Goal: Transaction & Acquisition: Subscribe to service/newsletter

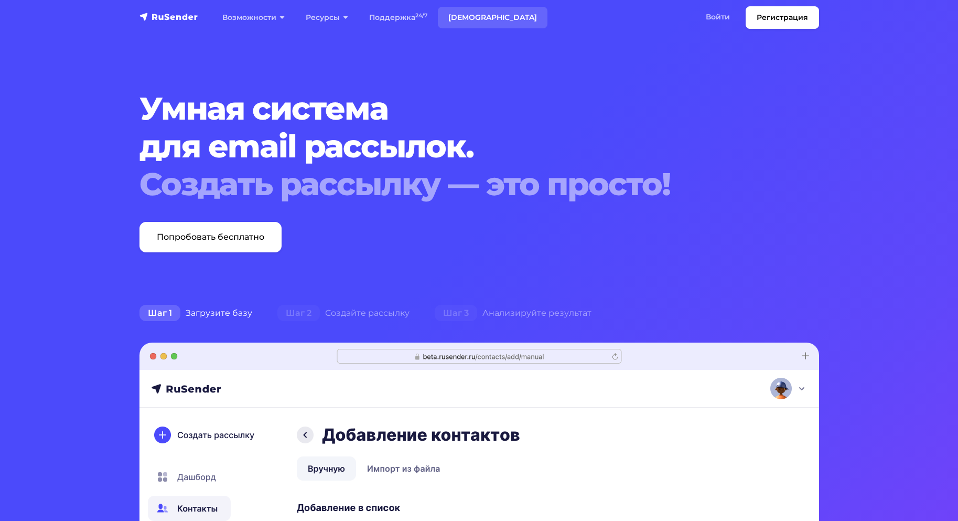
click at [461, 14] on link "Тарифы" at bounding box center [493, 18] width 110 height 22
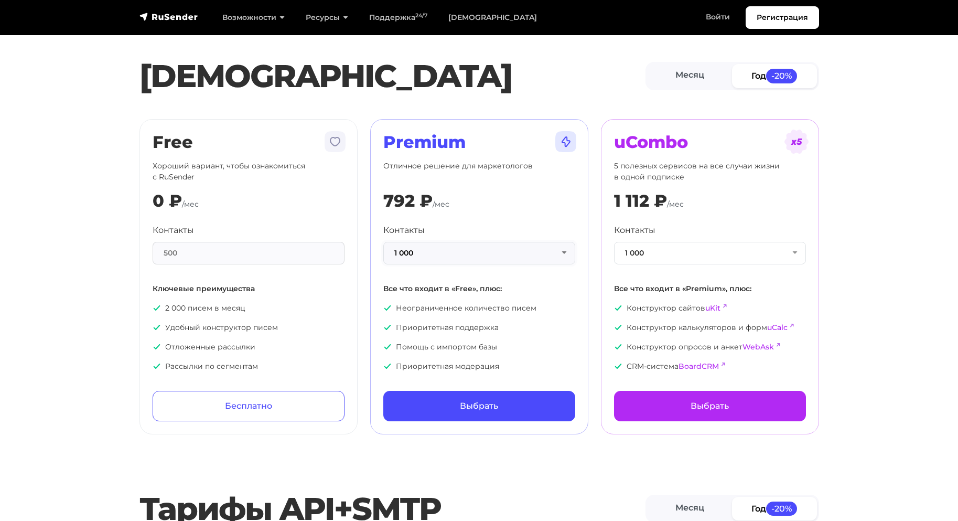
click at [505, 251] on button "1 000" at bounding box center [479, 253] width 192 height 23
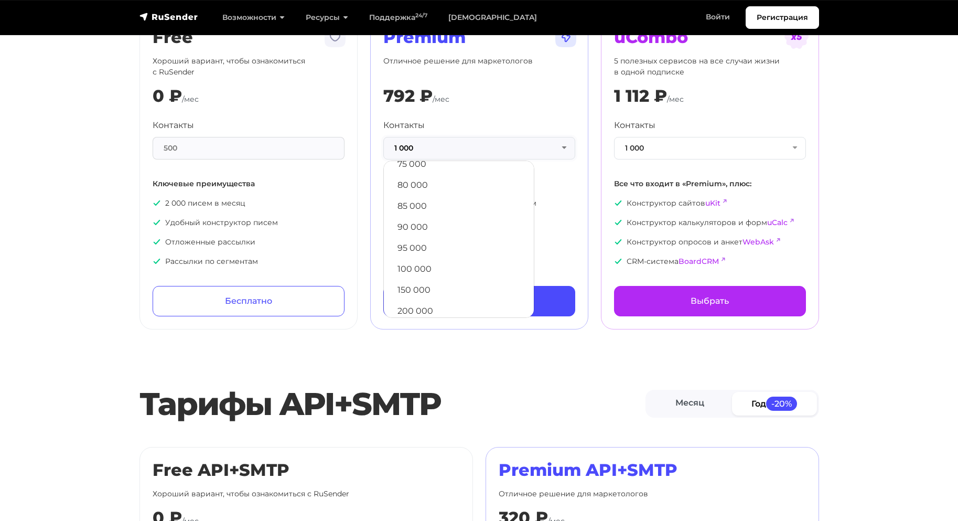
scroll to position [472, 0]
click at [438, 206] on link "95 000" at bounding box center [459, 208] width 140 height 21
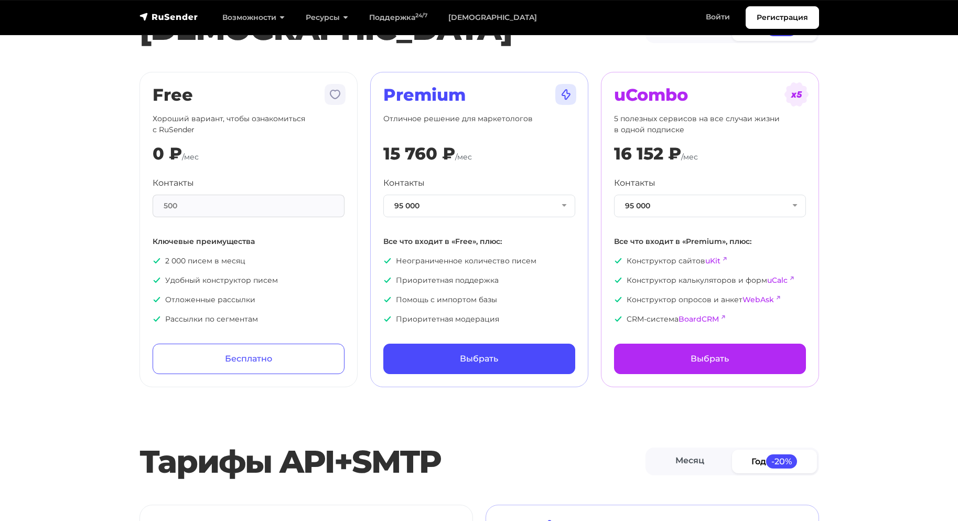
scroll to position [0, 0]
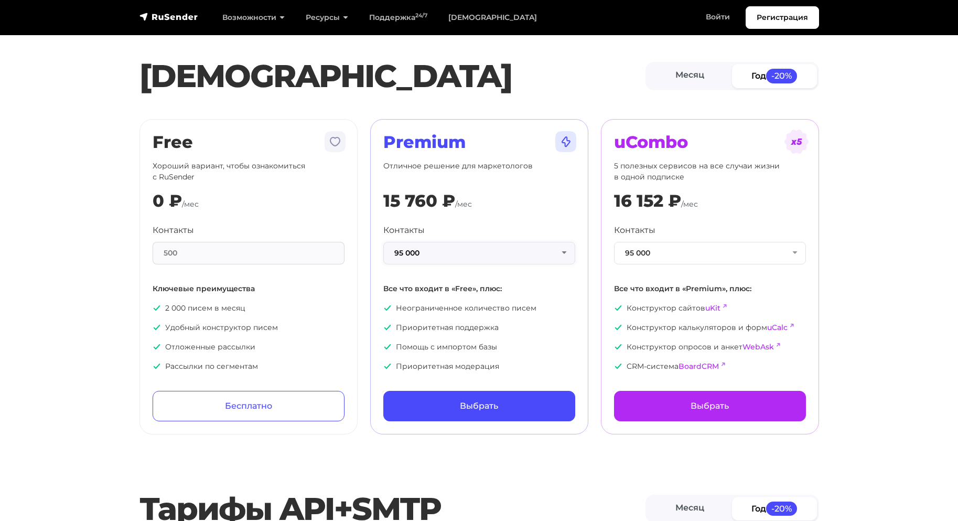
click at [492, 250] on button "95 000" at bounding box center [479, 253] width 192 height 23
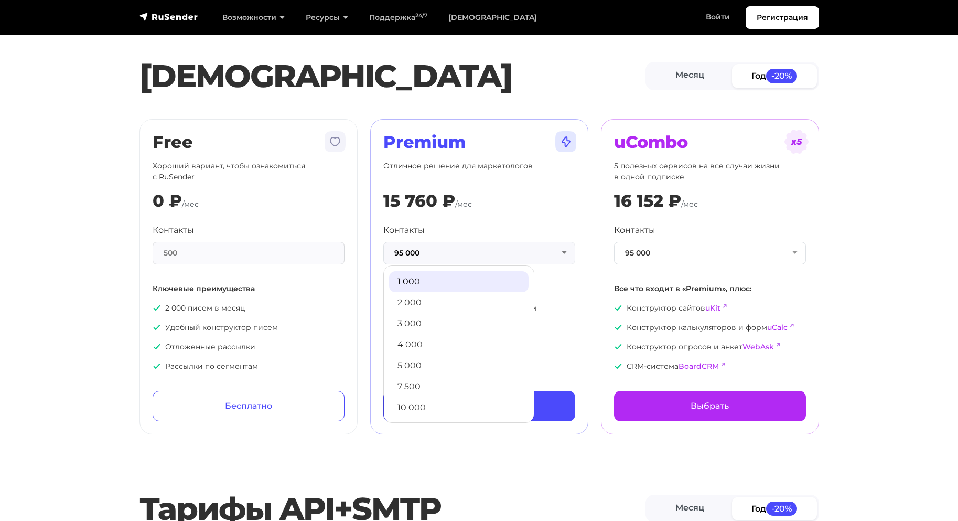
click at [464, 286] on link "1 000" at bounding box center [459, 281] width 140 height 21
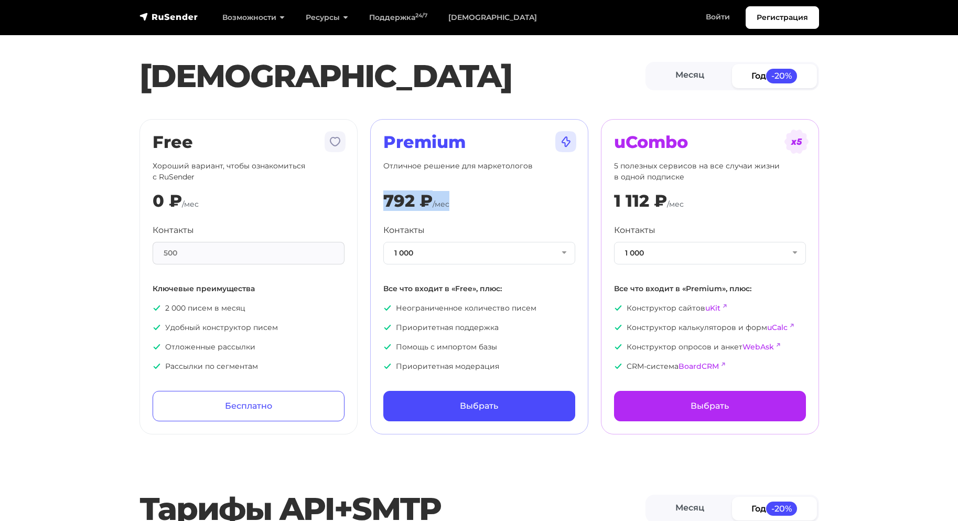
drag, startPoint x: 388, startPoint y: 198, endPoint x: 521, endPoint y: 201, distance: 133.3
click at [499, 201] on div "792 ₽ /мес" at bounding box center [479, 201] width 192 height 20
drag, startPoint x: 213, startPoint y: 253, endPoint x: 229, endPoint y: 332, distance: 80.4
click at [189, 257] on div "500" at bounding box center [249, 253] width 192 height 23
click at [204, 304] on p "2 000 писем в месяц" at bounding box center [249, 308] width 192 height 11
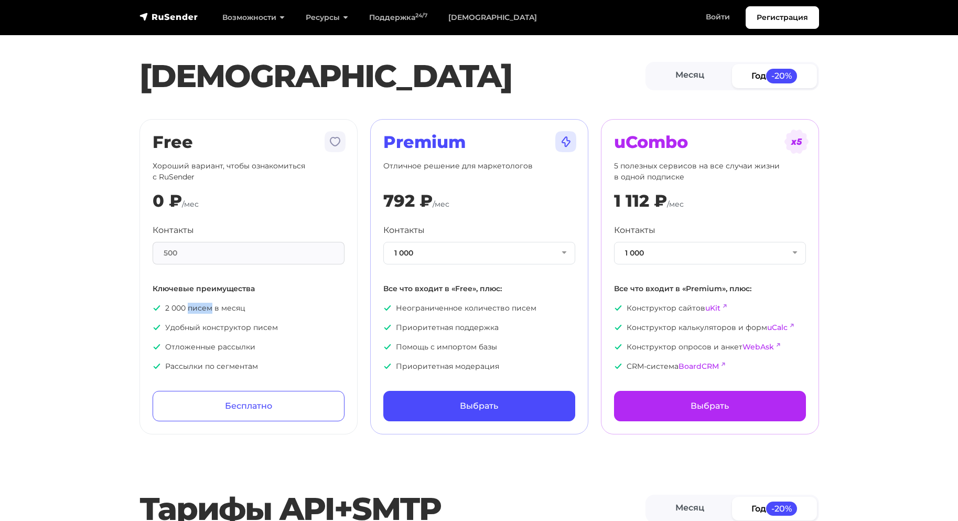
click at [203, 304] on p "2 000 писем в месяц" at bounding box center [249, 308] width 192 height 11
click at [203, 305] on p "2 000 писем в месяц" at bounding box center [249, 308] width 192 height 11
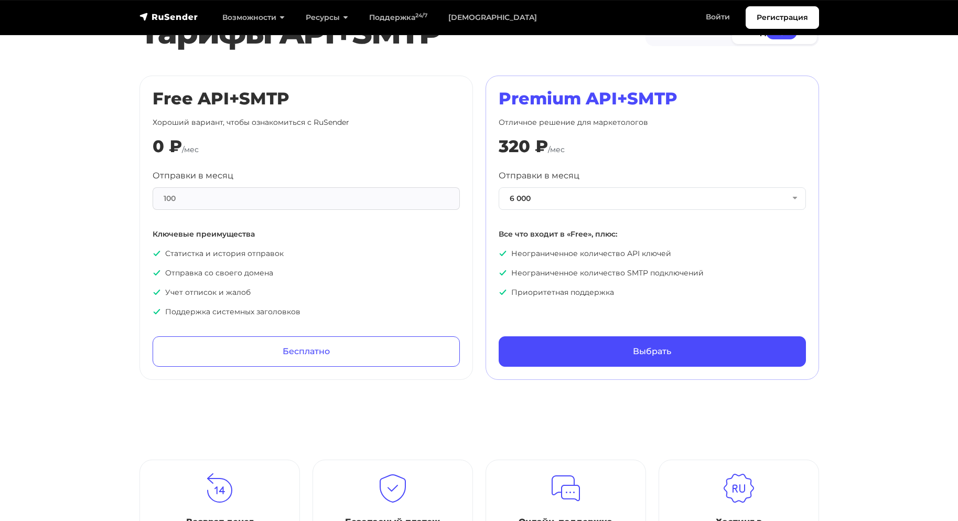
scroll to position [420, 0]
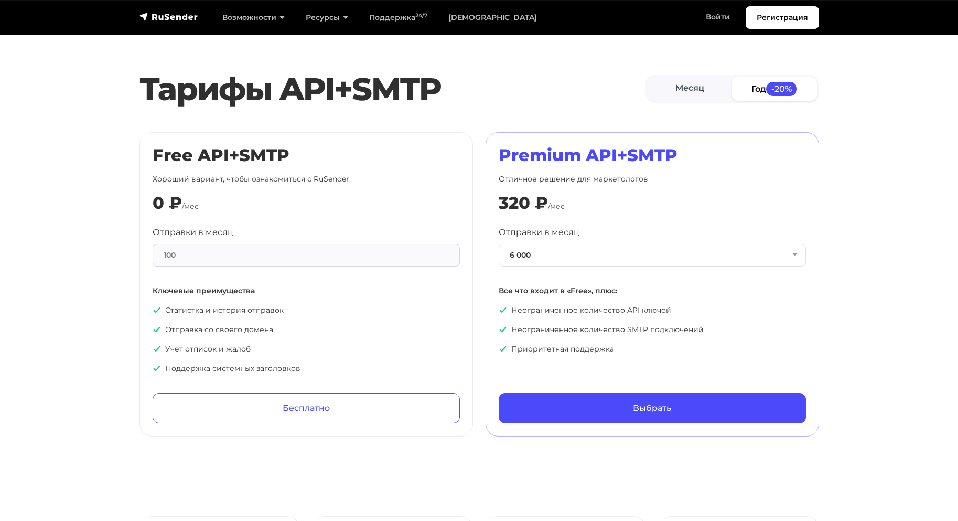
drag, startPoint x: 244, startPoint y: 179, endPoint x: 374, endPoint y: 186, distance: 129.2
click at [373, 186] on div "Free API+SMTP Хороший вариант, чтобы ознакомиться с RuSender 0 ₽ /мес Отправки …" at bounding box center [306, 284] width 307 height 278
click at [349, 212] on div "0 ₽ /мес" at bounding box center [306, 203] width 307 height 20
drag, startPoint x: 185, startPoint y: 259, endPoint x: 145, endPoint y: 254, distance: 40.1
click at [145, 254] on div "Free API+SMTP Хороший вариант, чтобы ознакомиться с RuSender 0 ₽ /мес Отправки …" at bounding box center [307, 284] width 334 height 304
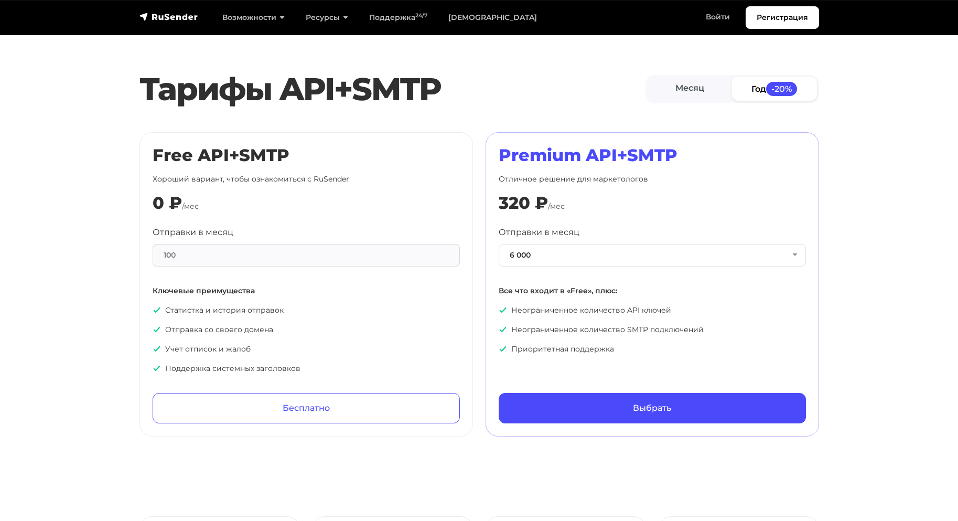
click at [173, 253] on div "100" at bounding box center [306, 255] width 307 height 23
click at [276, 279] on div "Отправки в месяц 100 Ключевые преимущества Статистка и история отправок Отправк…" at bounding box center [306, 300] width 307 height 148
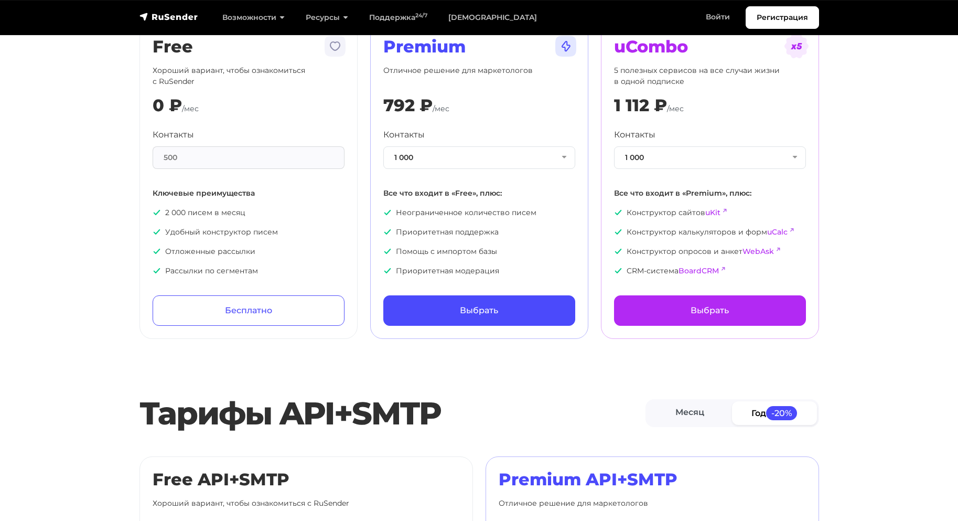
scroll to position [0, 0]
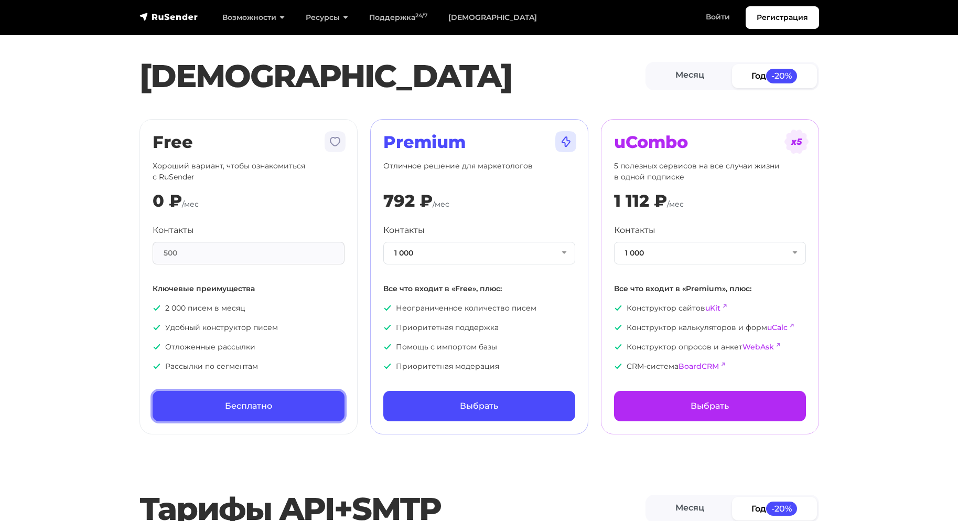
click at [234, 406] on link "Бесплатно" at bounding box center [249, 406] width 192 height 30
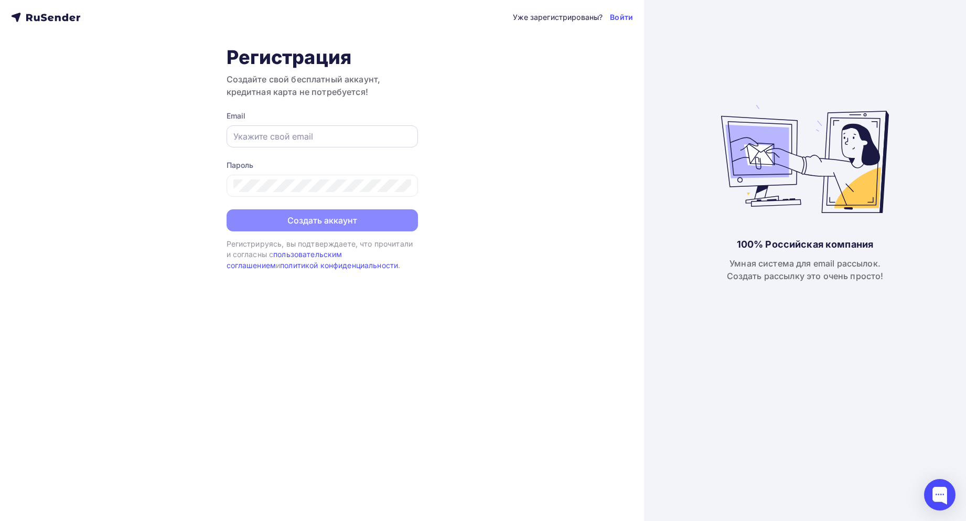
click at [311, 127] on div at bounding box center [322, 136] width 191 height 22
click at [311, 129] on div at bounding box center [322, 136] width 191 height 22
click at [311, 130] on div at bounding box center [322, 136] width 191 height 22
click at [617, 18] on link "Войти" at bounding box center [621, 17] width 23 height 10
click at [275, 143] on div at bounding box center [322, 136] width 191 height 22
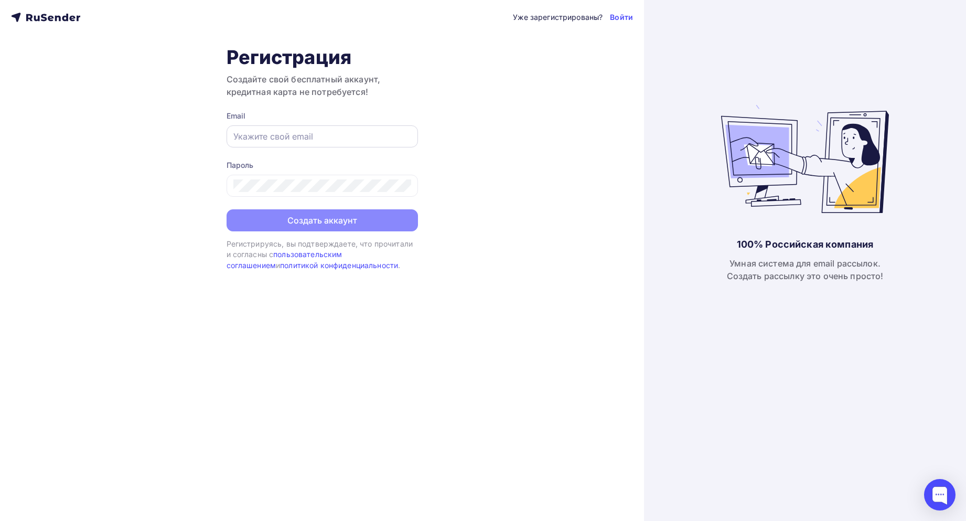
click at [302, 140] on input "text" at bounding box center [322, 136] width 178 height 13
click at [626, 13] on link "Войти" at bounding box center [621, 17] width 23 height 10
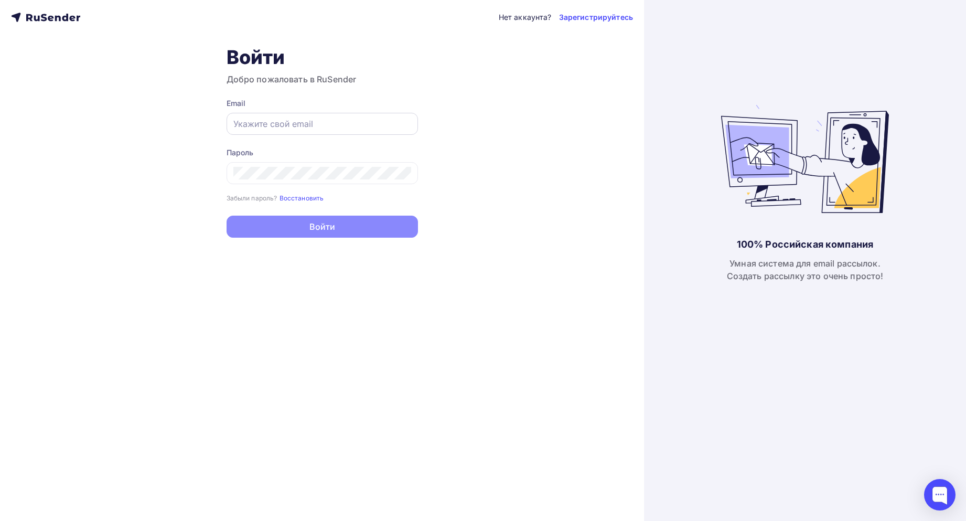
click at [287, 126] on input "text" at bounding box center [322, 124] width 178 height 13
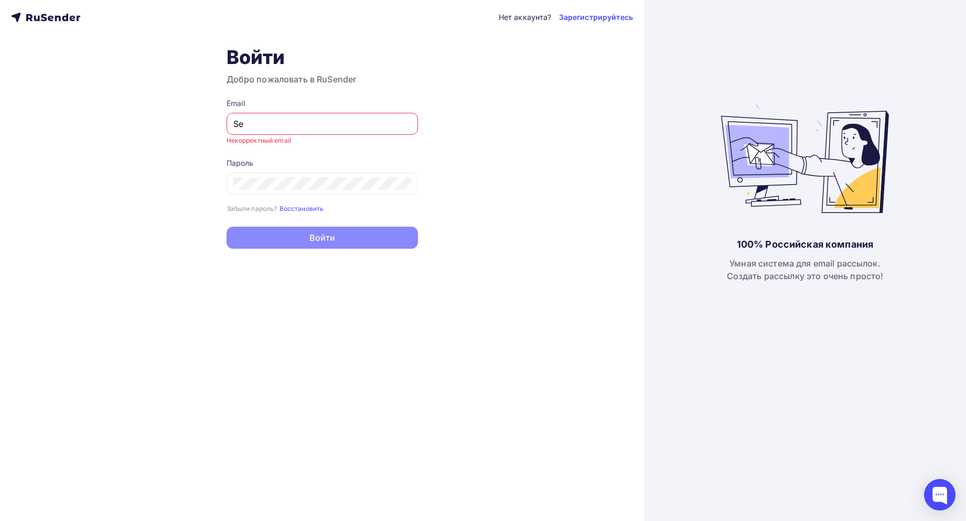
type input "S"
type input "a"
click at [280, 124] on input "agabekyan.starkovgrp.ru" at bounding box center [322, 124] width 178 height 13
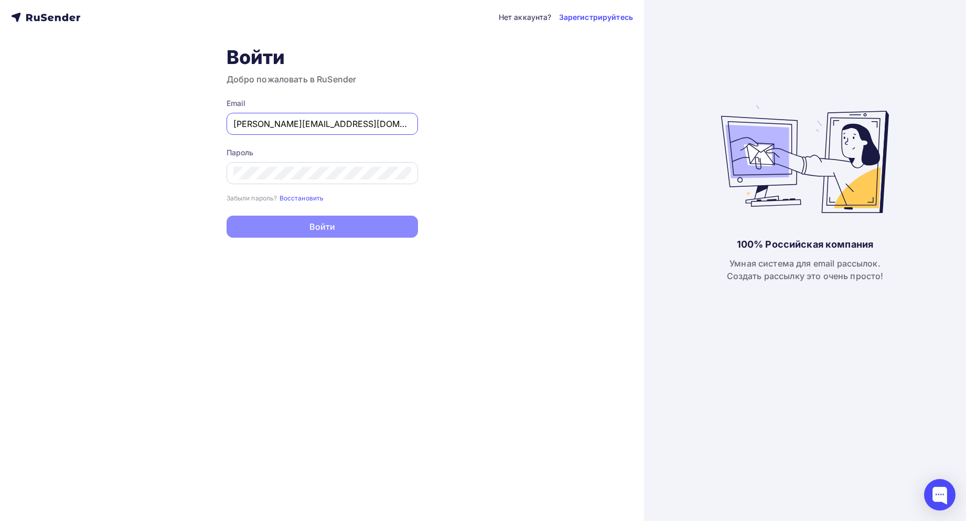
type input "[PERSON_NAME][EMAIL_ADDRESS][DOMAIN_NAME]"
click at [227, 217] on button "Войти" at bounding box center [322, 228] width 191 height 22
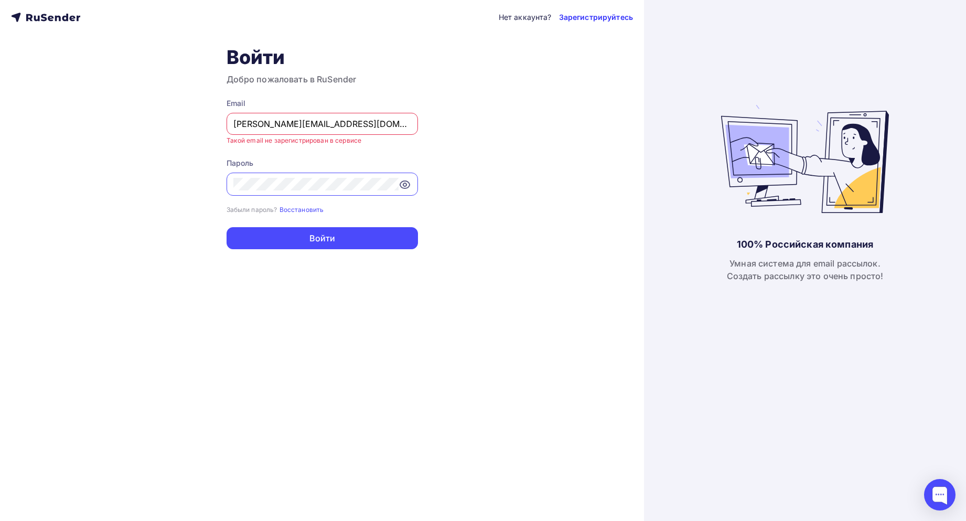
click at [609, 17] on link "Зарегистрируйтесь" at bounding box center [596, 17] width 74 height 10
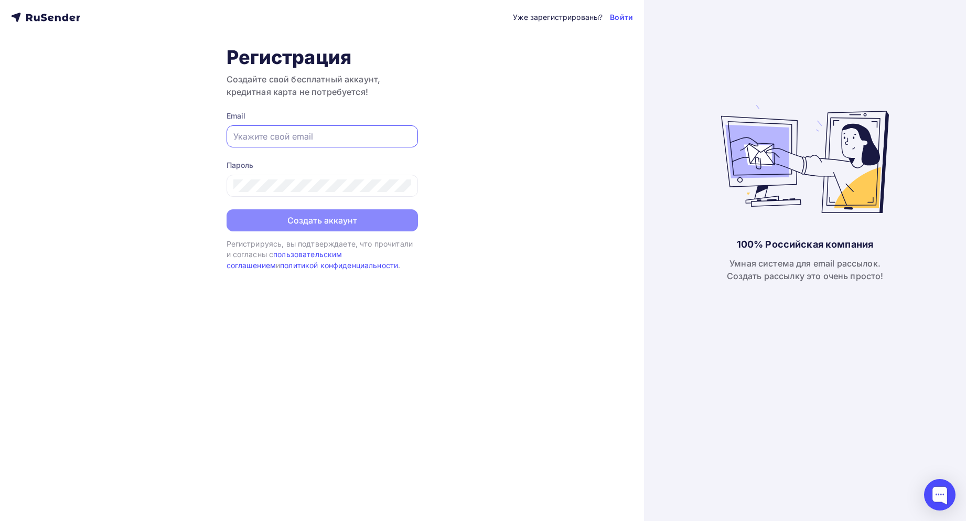
click at [311, 132] on input "text" at bounding box center [322, 136] width 178 height 13
click at [268, 136] on input "text" at bounding box center [322, 136] width 178 height 13
type input "[PERSON_NAME][EMAIL_ADDRESS][DOMAIN_NAME]"
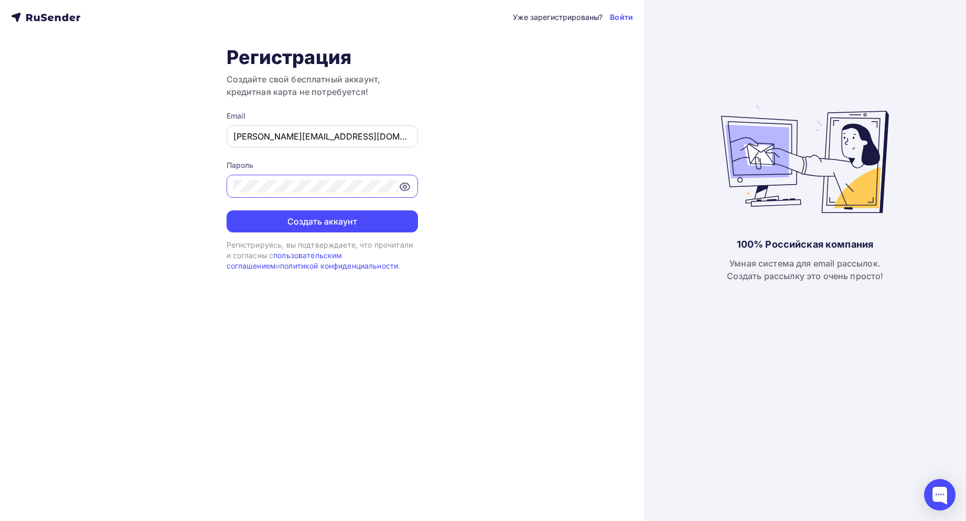
click at [227, 210] on button "Создать аккаунт" at bounding box center [322, 221] width 191 height 22
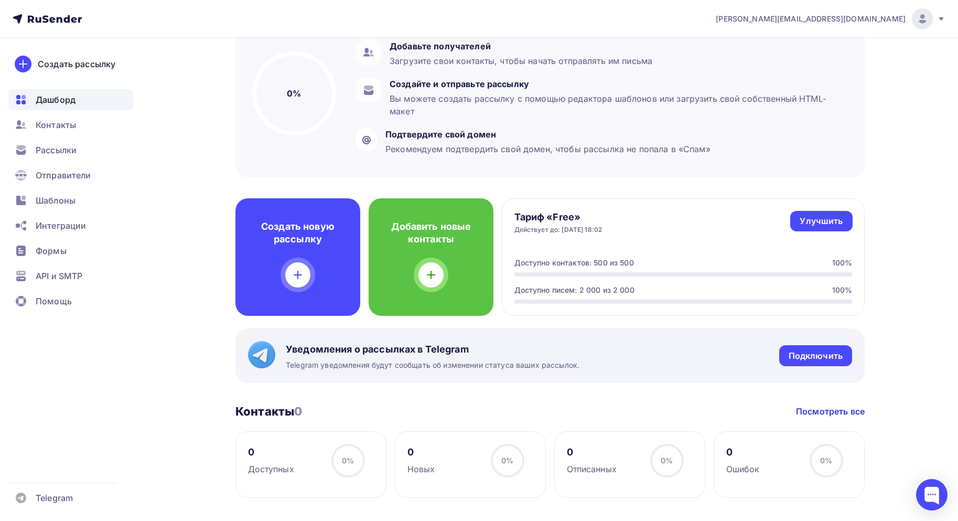
scroll to position [114, 0]
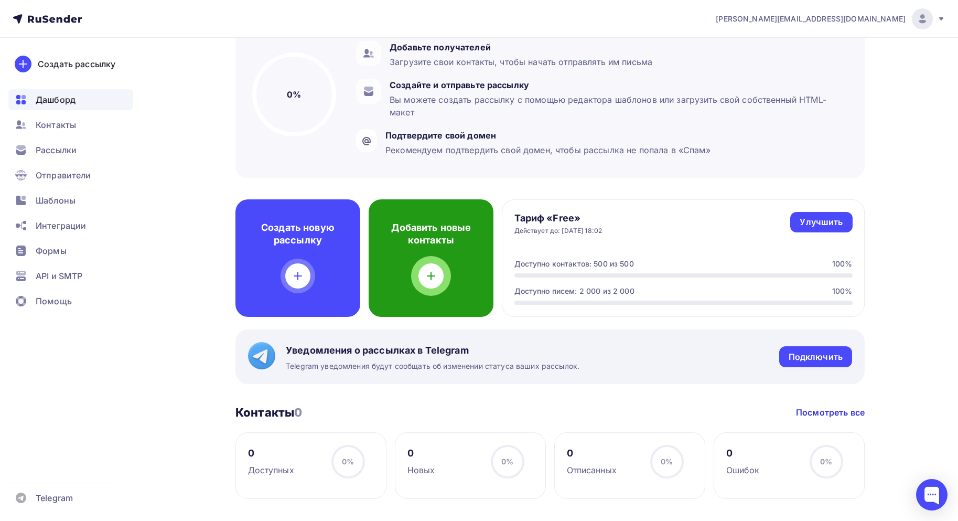
click at [402, 248] on div "Добавить новые контакты" at bounding box center [431, 258] width 125 height 118
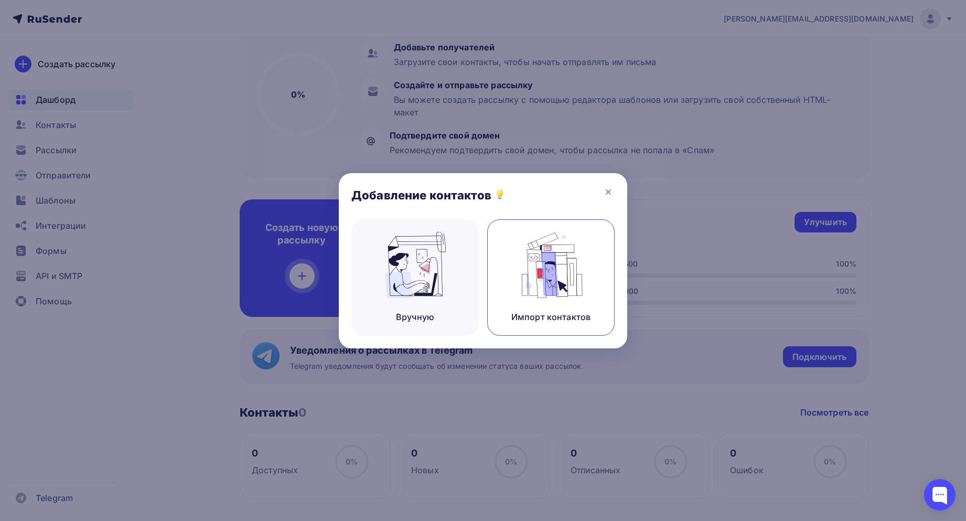
click at [545, 251] on img at bounding box center [551, 265] width 70 height 66
click at [551, 260] on img at bounding box center [551, 265] width 70 height 66
click at [552, 260] on img at bounding box center [551, 265] width 70 height 66
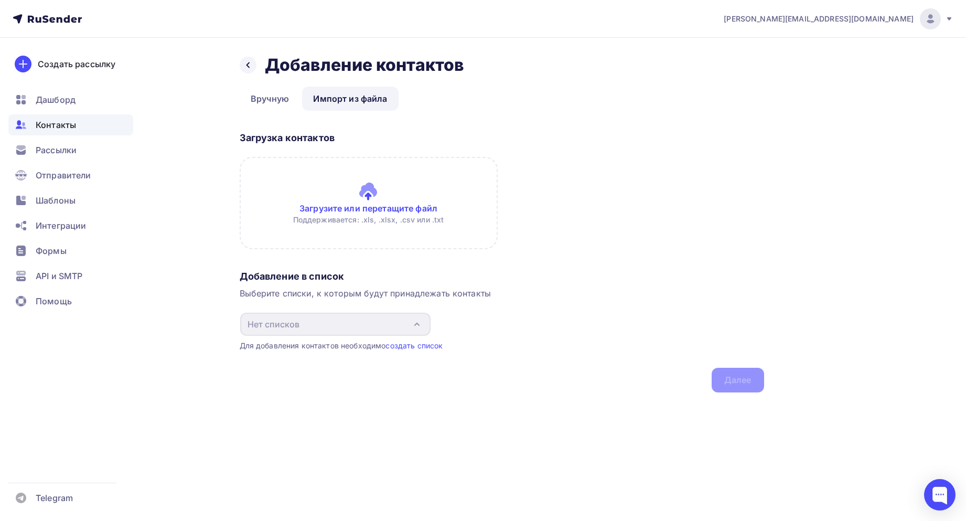
drag, startPoint x: 359, startPoint y: 206, endPoint x: 362, endPoint y: 234, distance: 29.1
click at [362, 234] on input "file" at bounding box center [369, 203] width 258 height 92
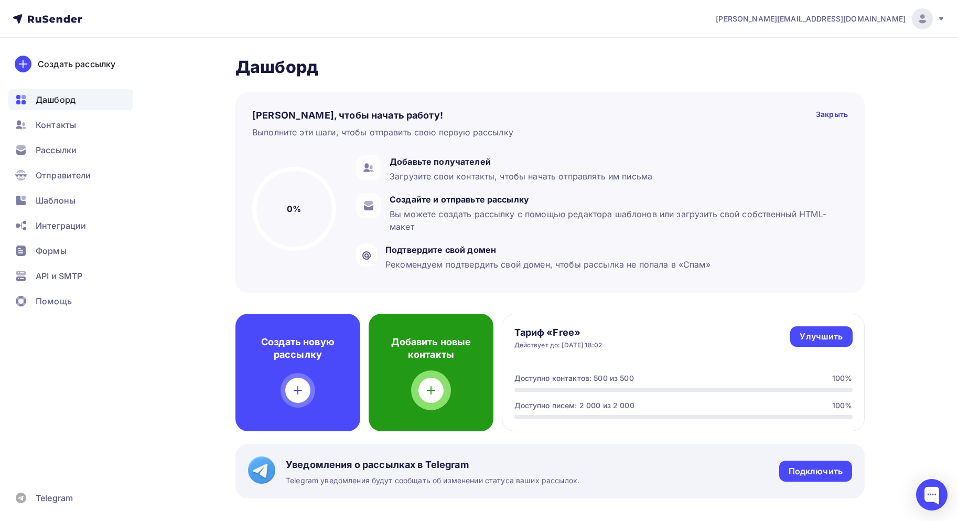
click at [441, 377] on div "Добавить новые контакты" at bounding box center [431, 373] width 125 height 118
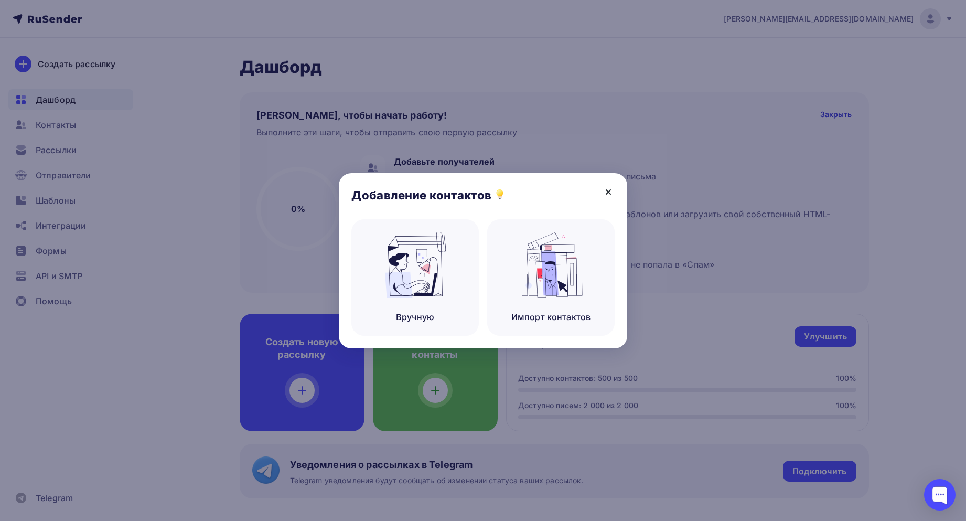
click at [609, 186] on icon at bounding box center [608, 192] width 13 height 13
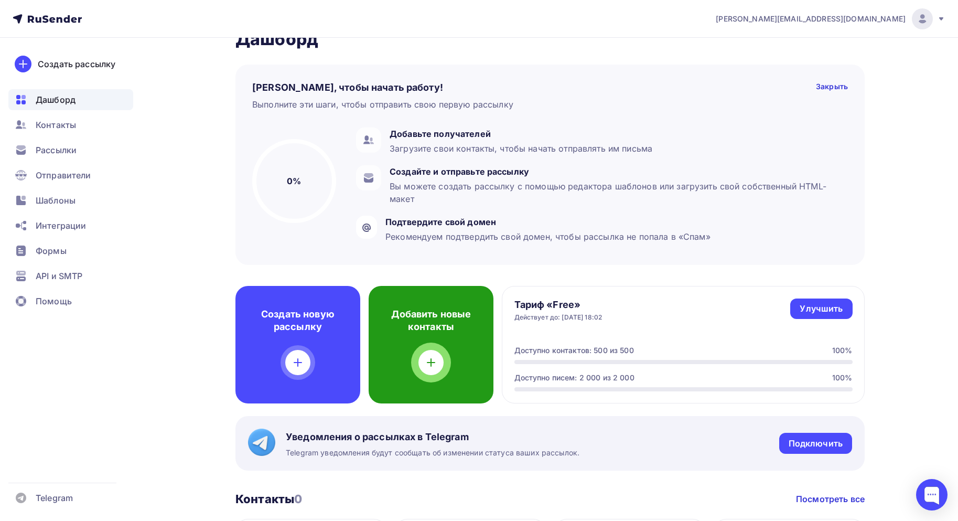
scroll to position [105, 0]
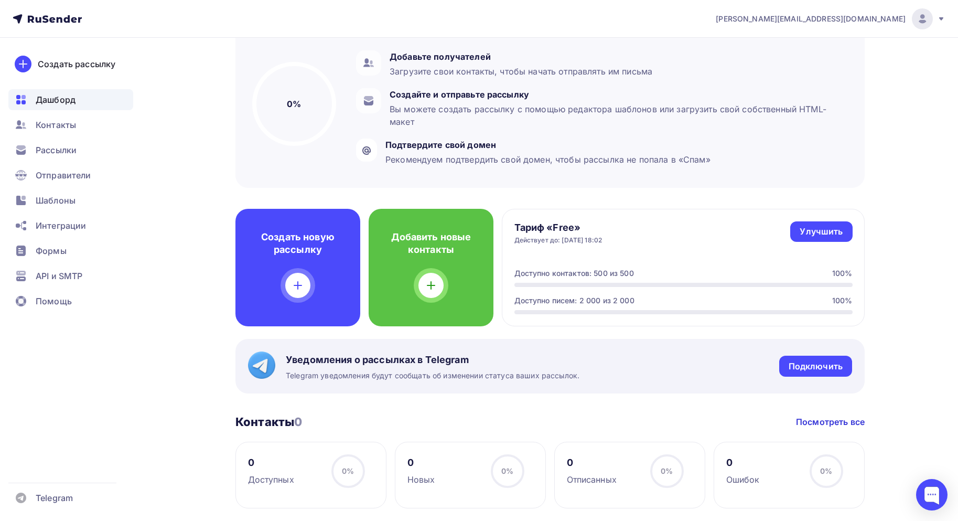
drag, startPoint x: 587, startPoint y: 273, endPoint x: 705, endPoint y: 283, distance: 118.4
click at [705, 283] on div "Доступно контактов: 500 из 500 100%" at bounding box center [684, 277] width 338 height 19
click at [759, 283] on div at bounding box center [684, 285] width 338 height 4
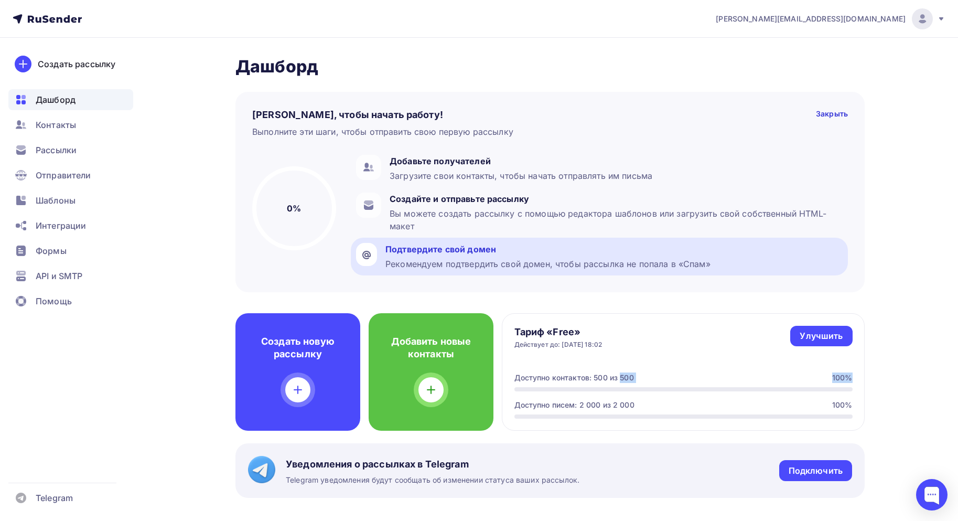
scroll to position [0, 0]
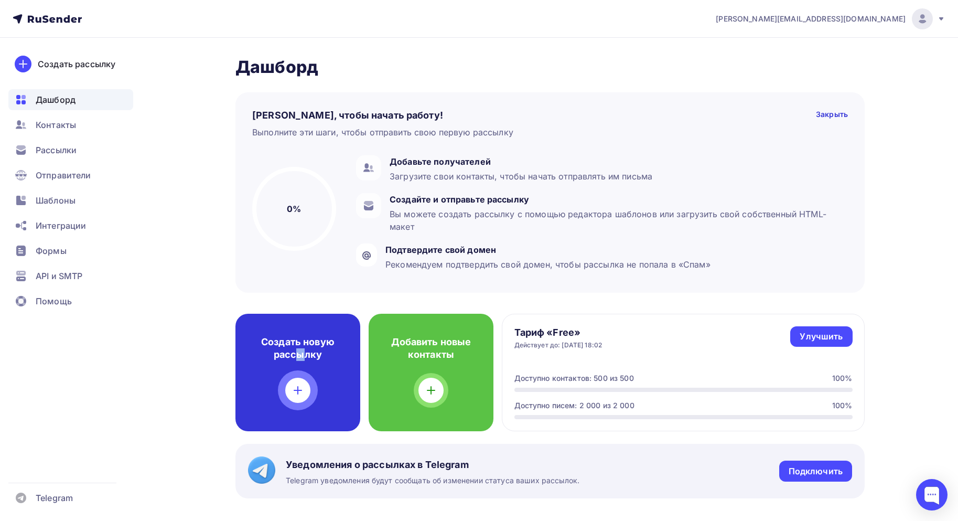
click at [301, 369] on div "Создать новую рассылку" at bounding box center [298, 373] width 125 height 118
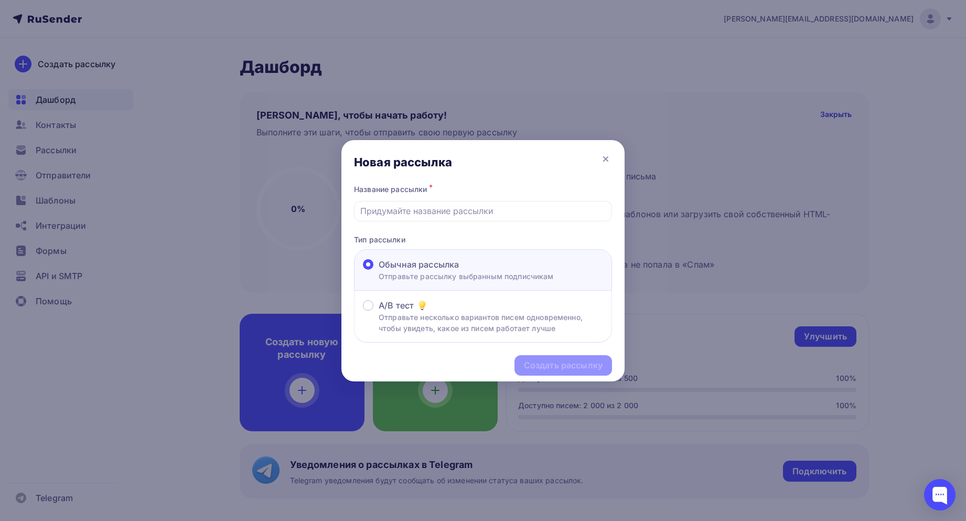
drag, startPoint x: 524, startPoint y: 196, endPoint x: 614, endPoint y: 162, distance: 97.1
click at [524, 196] on div "Название рассылки *" at bounding box center [483, 189] width 258 height 15
click at [603, 161] on icon at bounding box center [606, 159] width 13 height 13
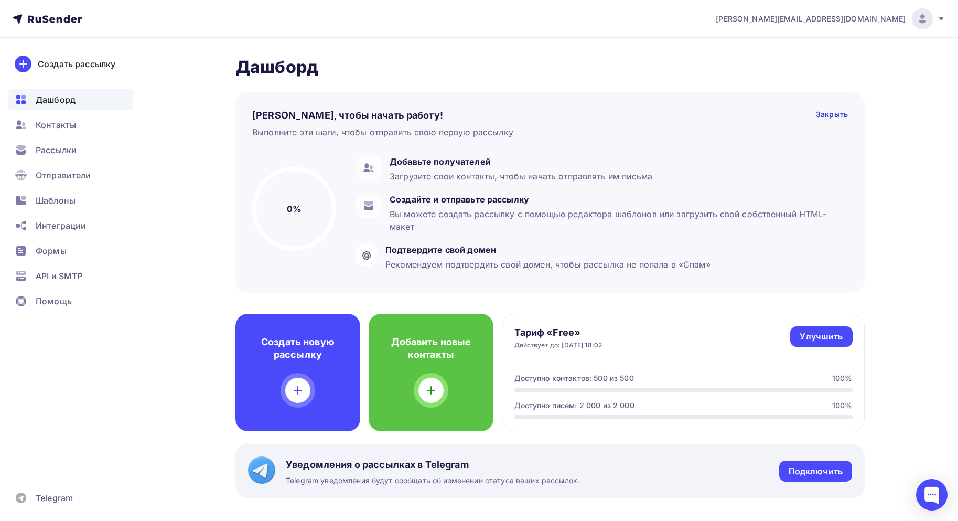
click at [881, 22] on span "[PERSON_NAME][EMAIL_ADDRESS][DOMAIN_NAME]" at bounding box center [811, 19] width 190 height 10
click at [882, 18] on span "[PERSON_NAME][EMAIL_ADDRESS][DOMAIN_NAME]" at bounding box center [811, 19] width 190 height 10
click at [76, 175] on span "Отправители" at bounding box center [64, 175] width 56 height 13
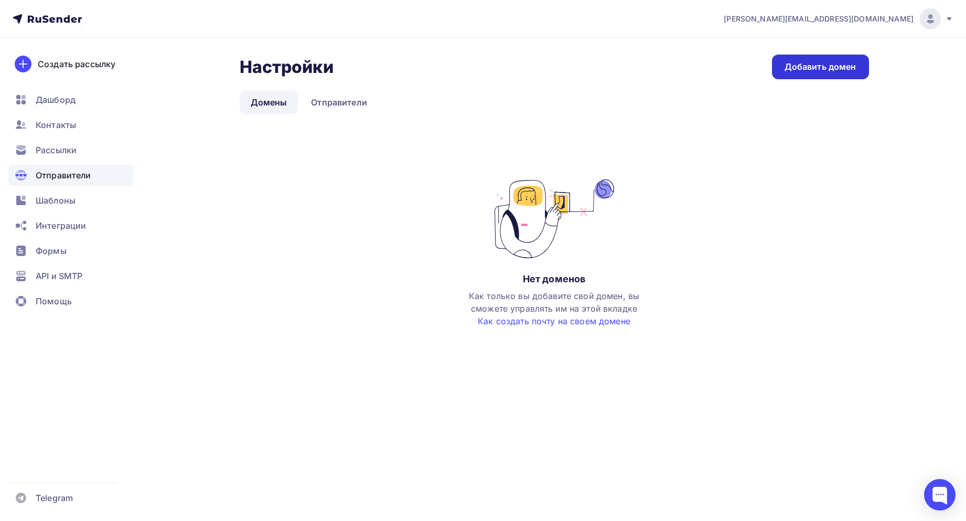
click at [814, 72] on link "Добавить домен" at bounding box center [820, 67] width 97 height 25
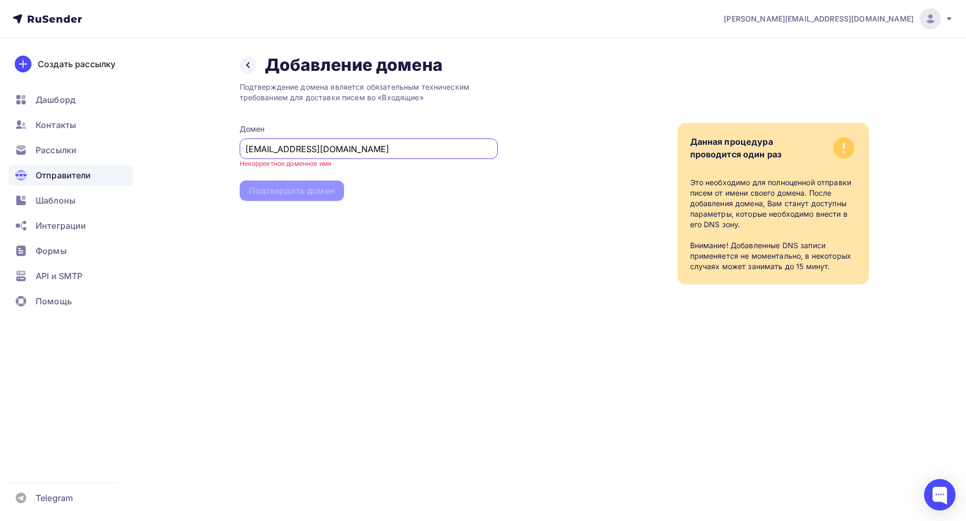
click at [344, 263] on div "Подтверждение домена является обязательным техническим требованием для доставки…" at bounding box center [369, 180] width 258 height 209
drag, startPoint x: 273, startPoint y: 147, endPoint x: 121, endPoint y: 123, distance: 154.0
click at [140, 124] on div "[PERSON_NAME][EMAIL_ADDRESS][DOMAIN_NAME] Аккаунт Тарифы Выйти Создать рассылку…" at bounding box center [483, 163] width 966 height 326
type input "[DOMAIN_NAME]"
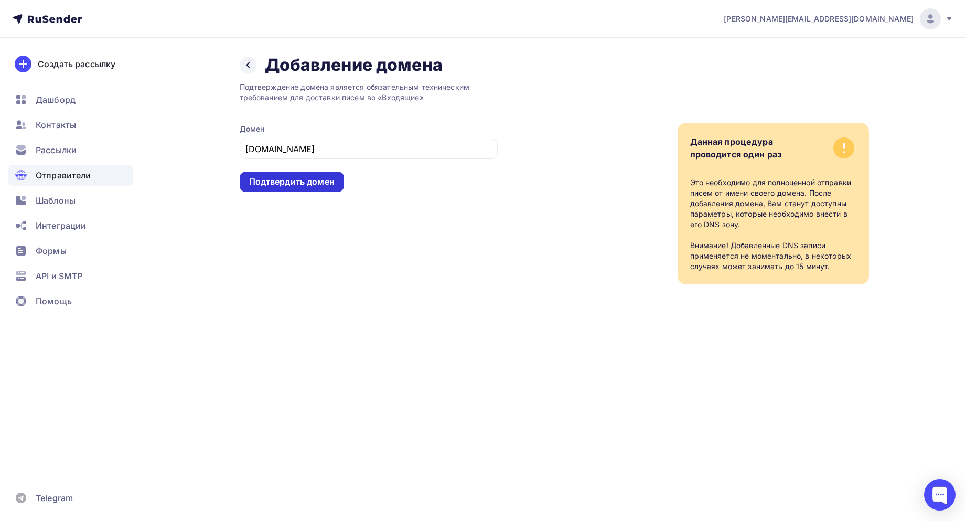
click at [300, 173] on div "Подтвердить домен" at bounding box center [292, 182] width 104 height 20
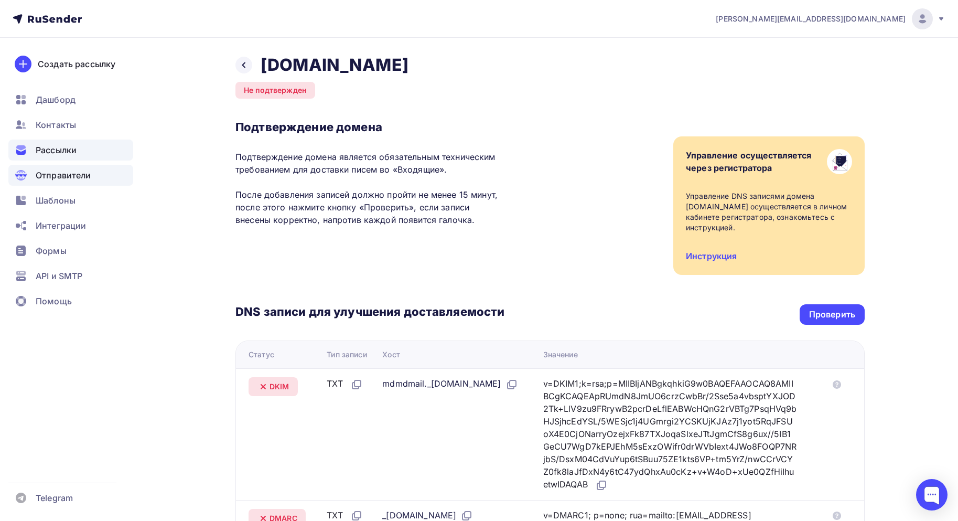
click at [52, 159] on div "Рассылки" at bounding box center [70, 150] width 125 height 21
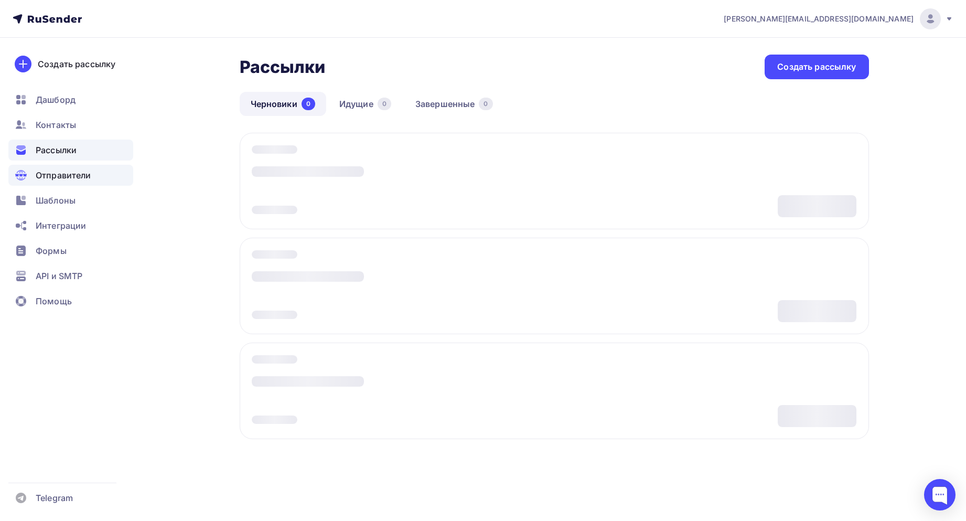
click at [54, 176] on span "Отправители" at bounding box center [64, 175] width 56 height 13
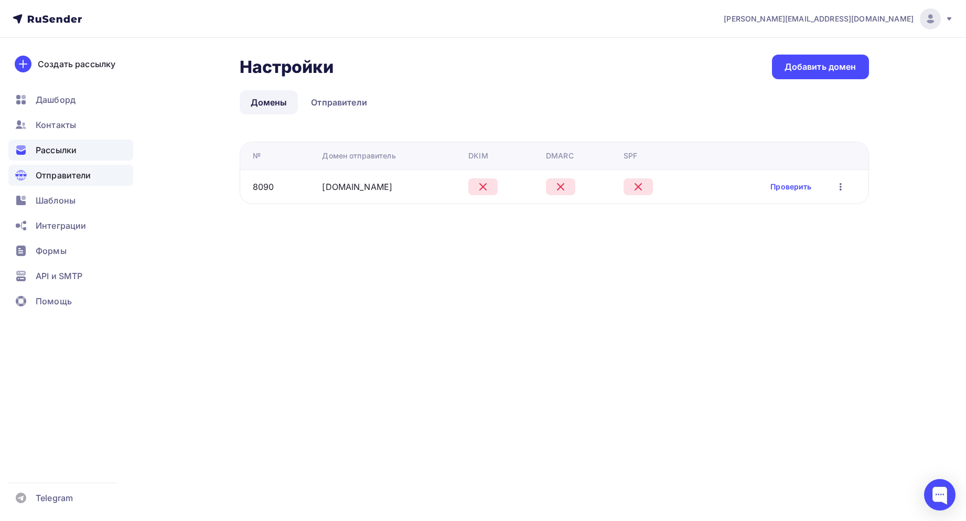
click at [54, 148] on span "Рассылки" at bounding box center [56, 150] width 41 height 13
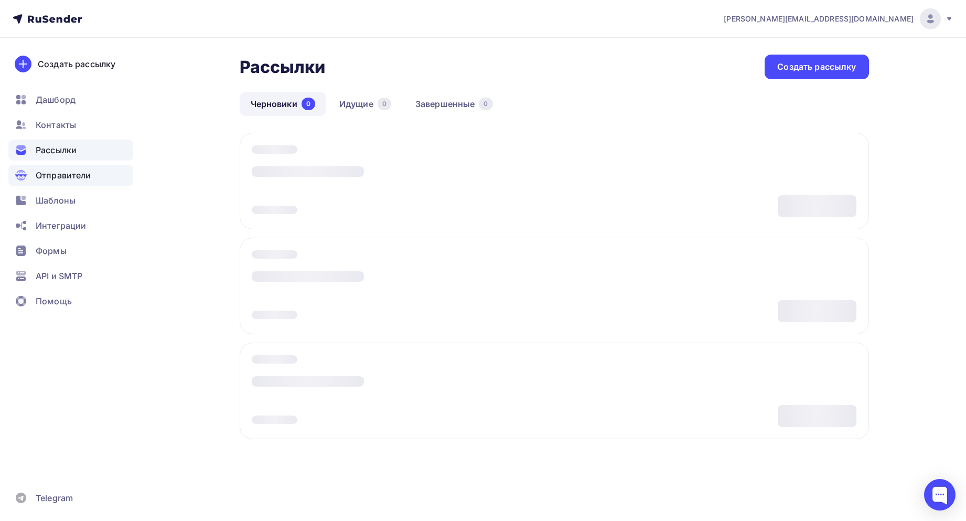
click at [51, 168] on div "Отправители" at bounding box center [70, 175] width 125 height 21
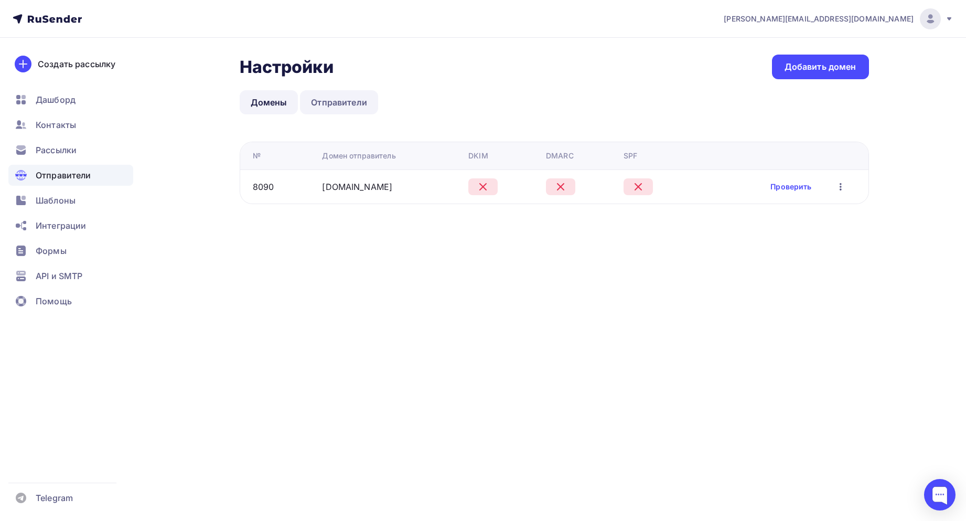
click at [341, 101] on link "Отправители" at bounding box center [339, 102] width 78 height 24
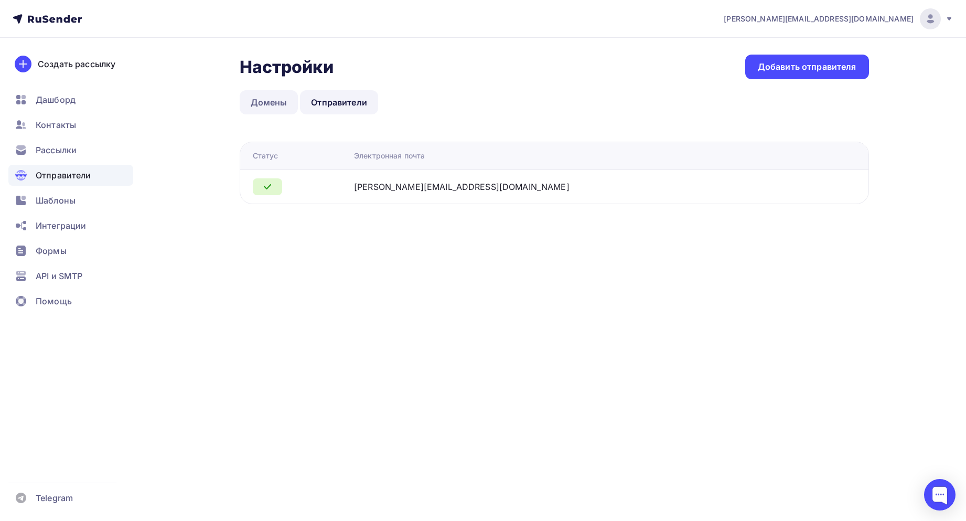
click at [279, 102] on link "Домены" at bounding box center [269, 102] width 59 height 24
